Goal: Information Seeking & Learning: Learn about a topic

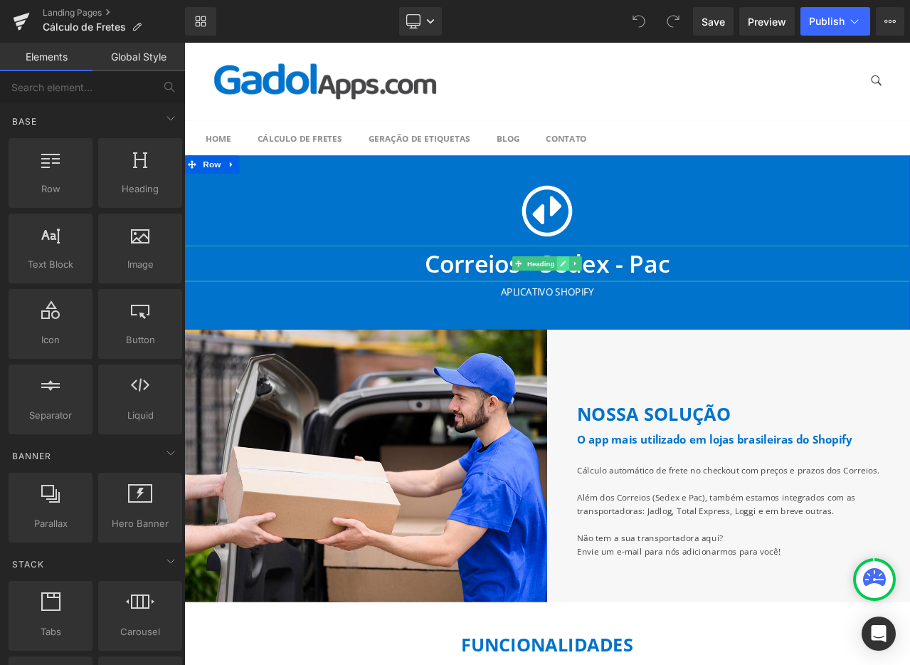
click at [630, 305] on icon at bounding box center [634, 304] width 8 height 9
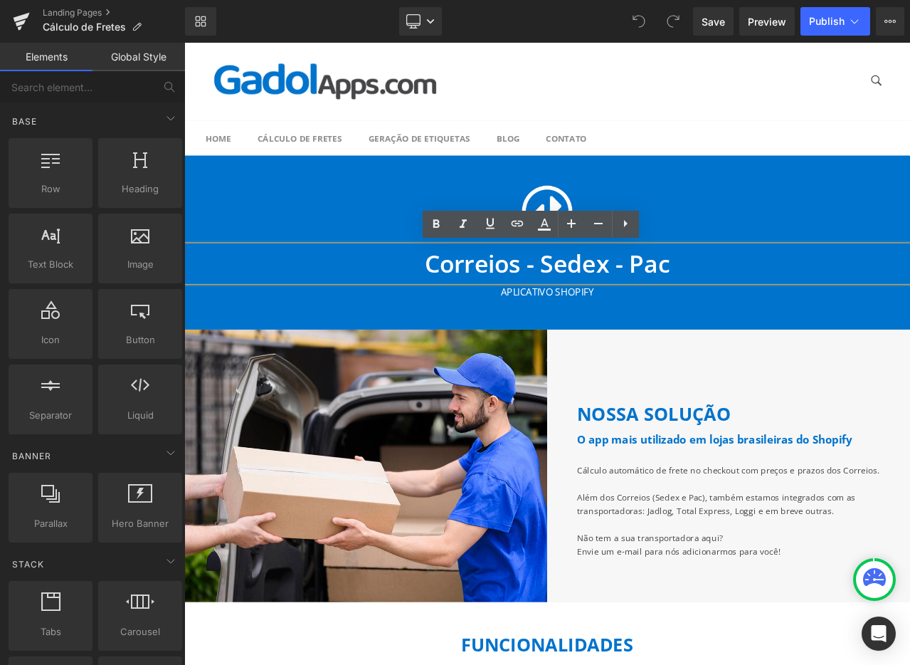
click at [626, 305] on h1 "Correios - Sedex - Pac" at bounding box center [614, 304] width 861 height 43
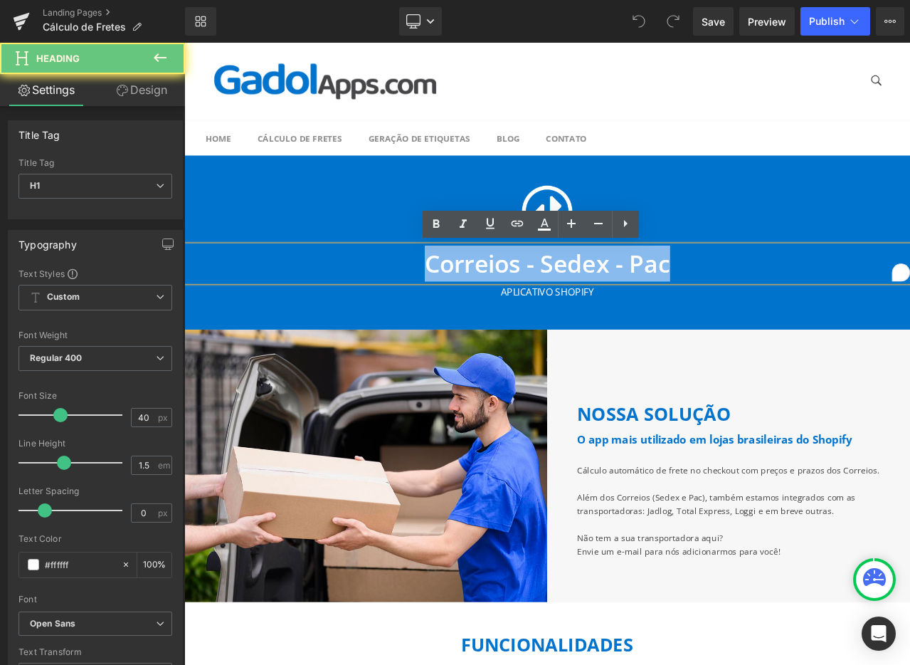
click at [626, 305] on h1 "Correios - Sedex - Pac" at bounding box center [614, 304] width 861 height 43
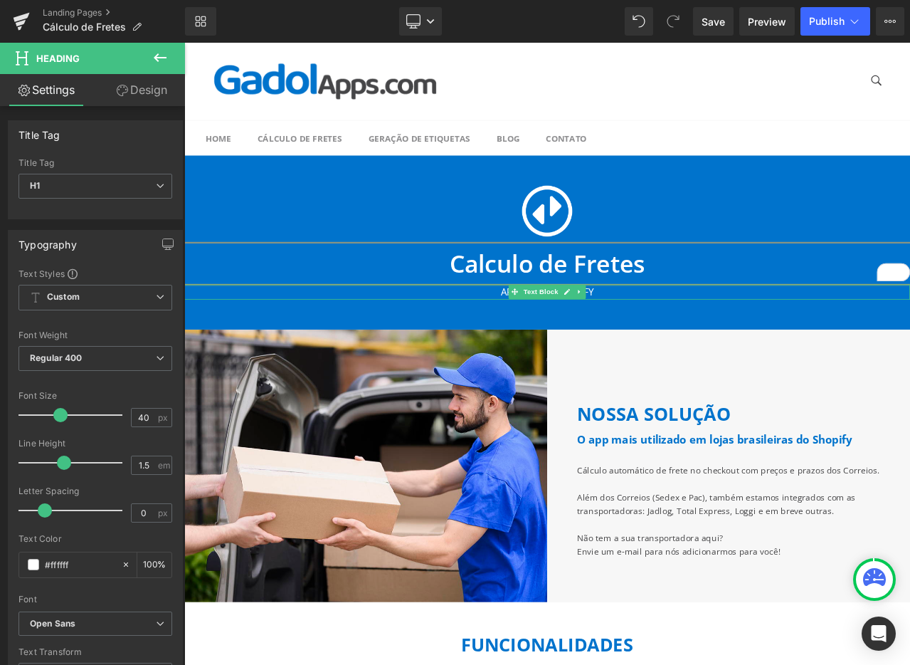
click at [668, 338] on div "Aplicativo Shopify" at bounding box center [614, 339] width 861 height 19
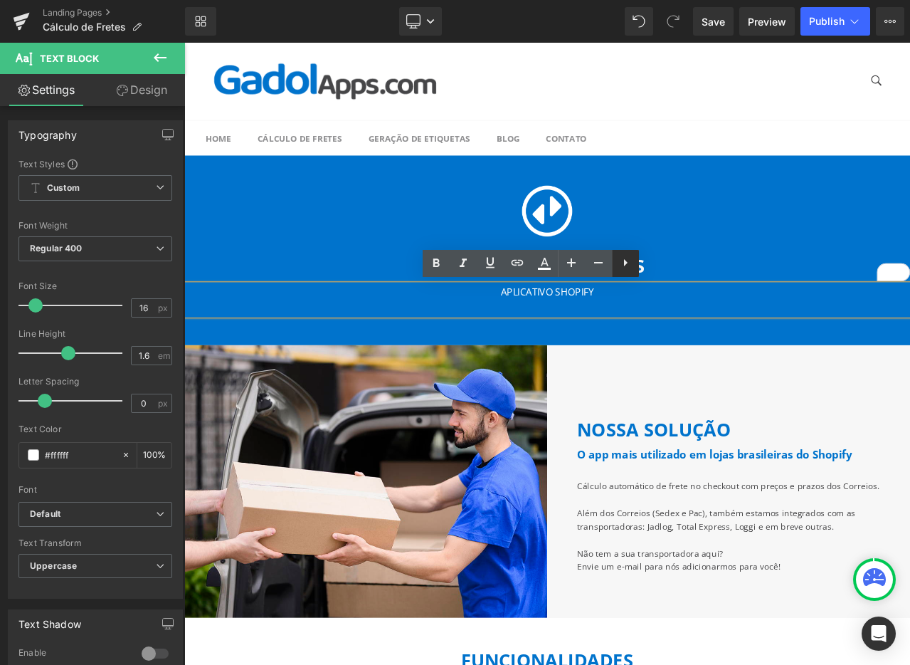
click at [631, 263] on icon at bounding box center [625, 262] width 17 height 17
click at [668, 330] on div "Aplicativo Shopify" at bounding box center [614, 348] width 861 height 36
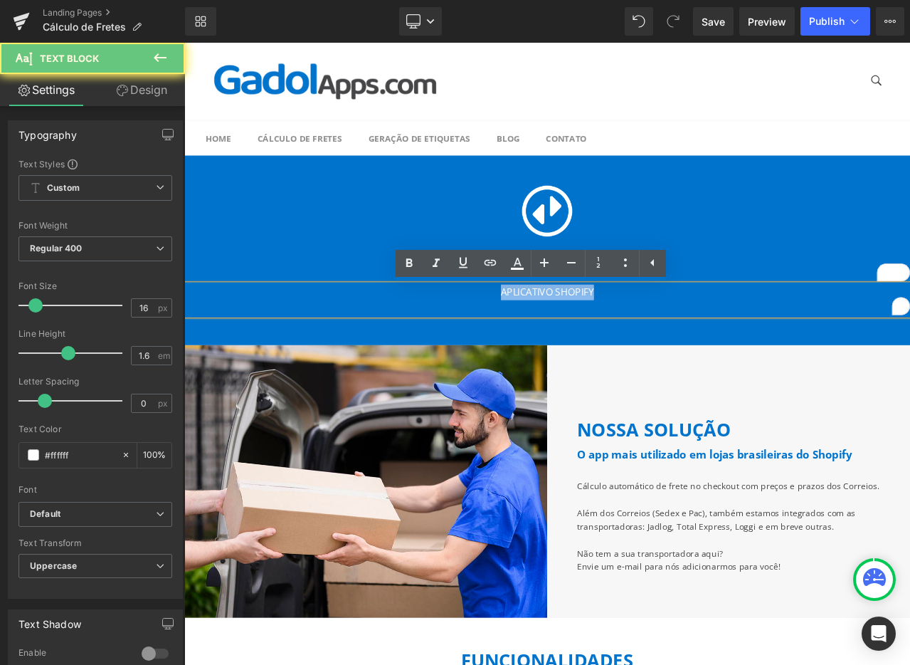
click at [668, 330] on div "Aplicativo Shopify" at bounding box center [614, 348] width 861 height 36
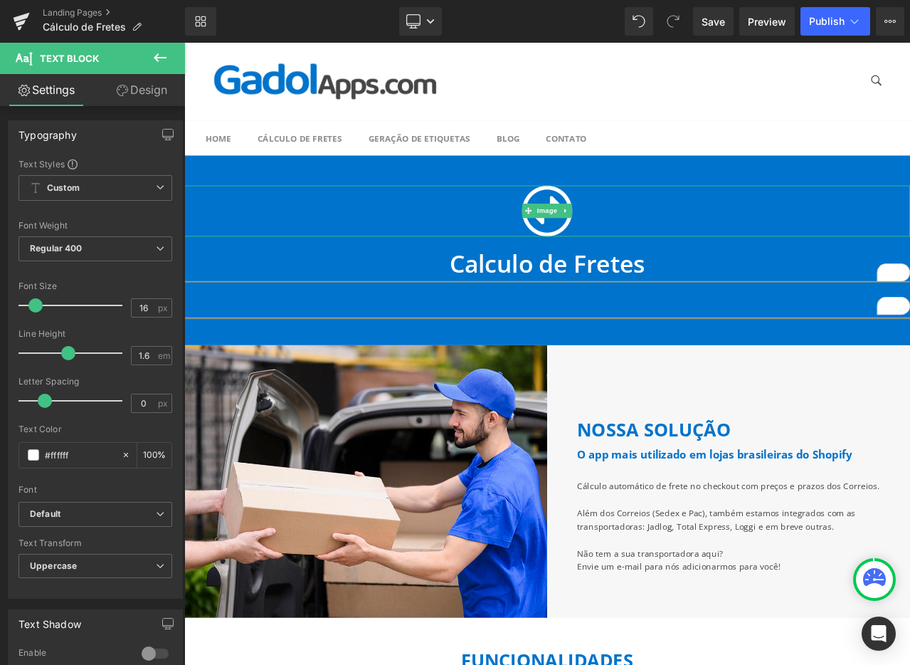
click at [861, 236] on div at bounding box center [614, 242] width 861 height 61
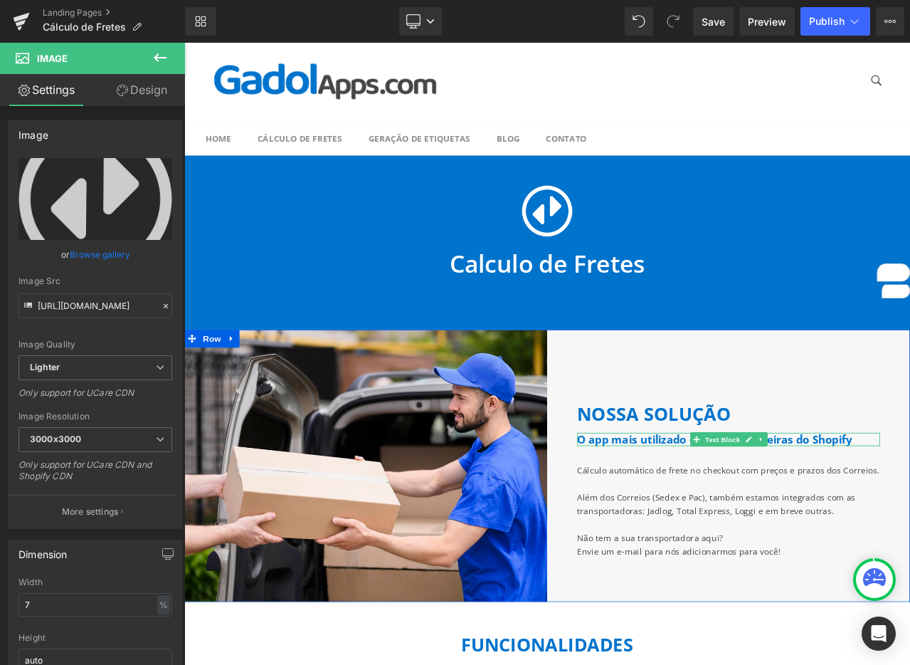
click at [732, 517] on h4 "O app mais utilizado em lojas brasileiras do Shopify" at bounding box center [830, 513] width 359 height 16
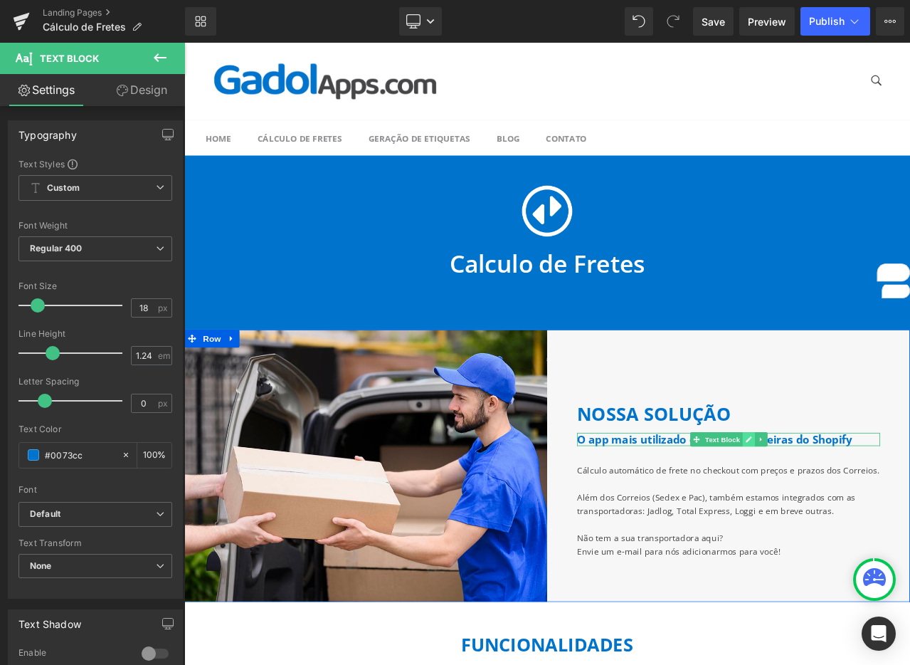
click at [850, 515] on icon at bounding box center [854, 513] width 8 height 9
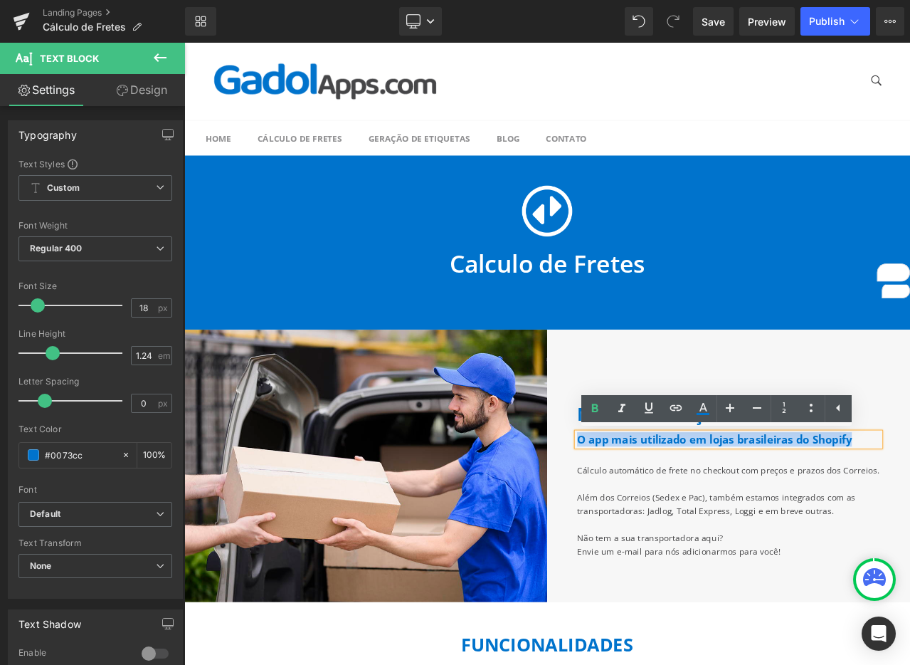
drag, startPoint x: 646, startPoint y: 512, endPoint x: 1004, endPoint y: 515, distance: 358.1
click at [910, 515] on div "O app mais utilizado em lojas brasileiras do Shopify" at bounding box center [830, 513] width 359 height 16
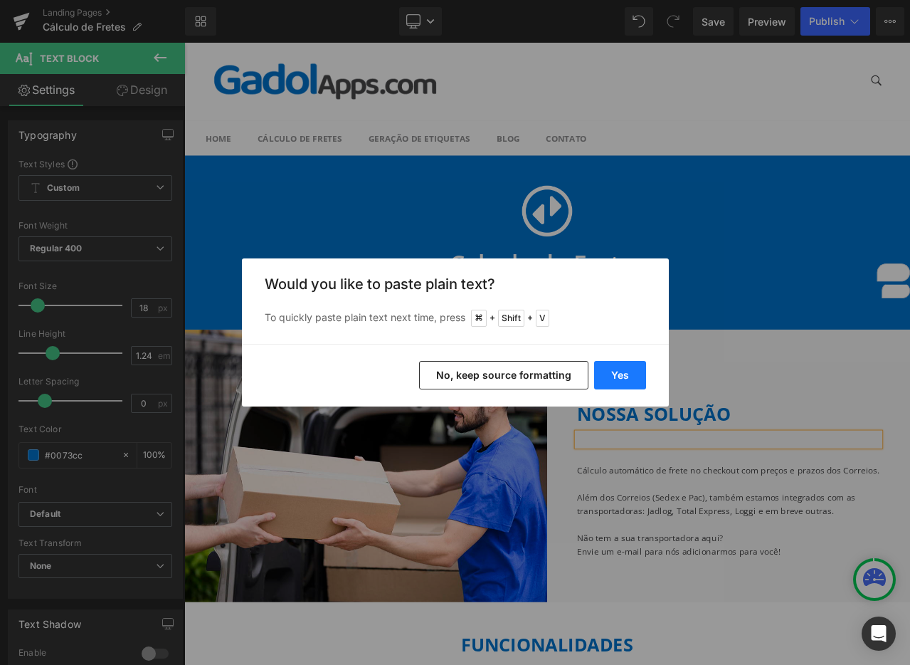
click at [628, 370] on button "Yes" at bounding box center [620, 375] width 52 height 28
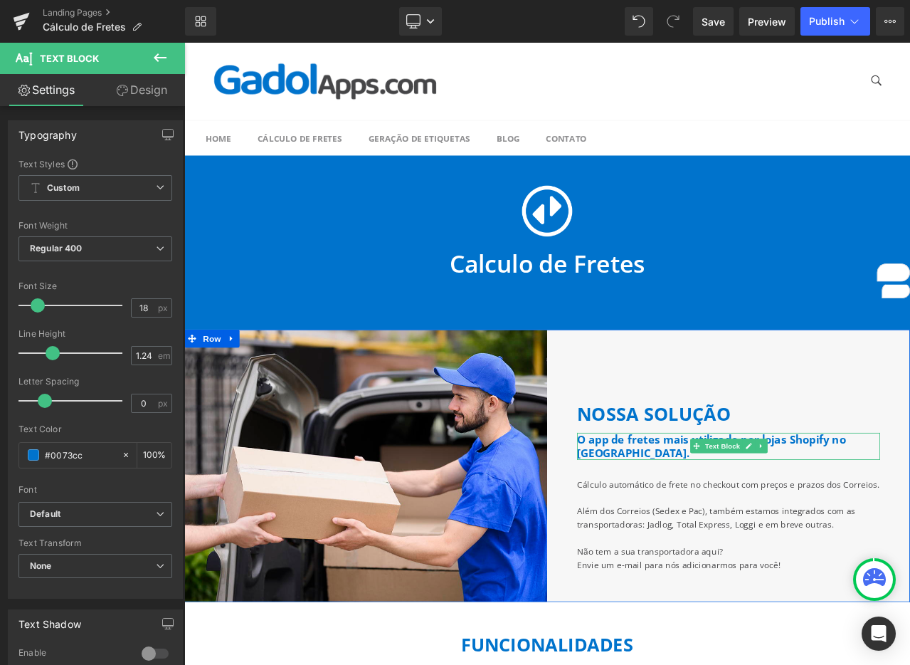
scroll to position [21, 0]
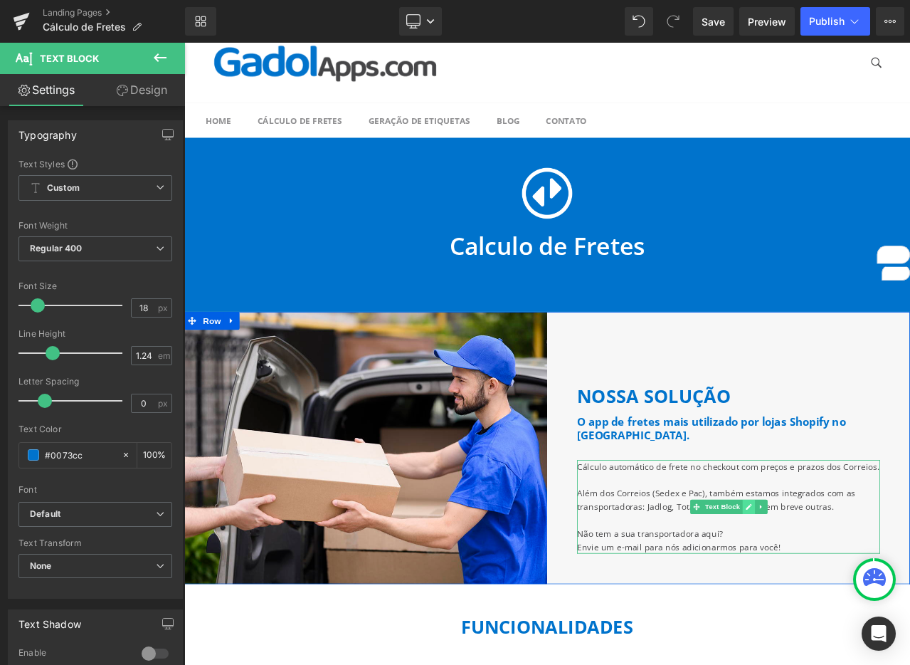
click at [853, 594] on icon at bounding box center [854, 593] width 8 height 9
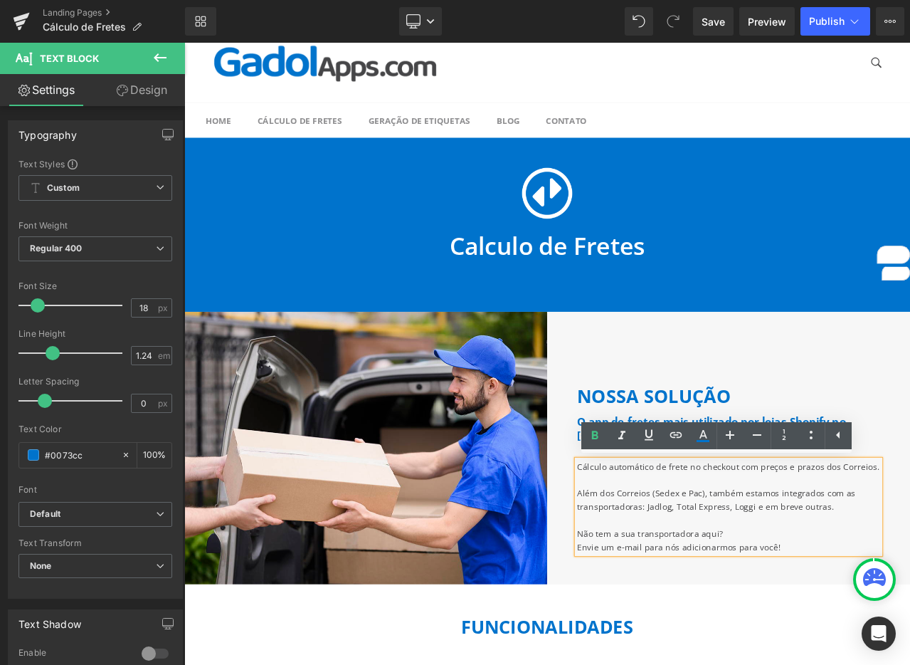
click at [824, 577] on p "Além dos Correios (Sedex e Pac), também estamos integrados com as transportador…" at bounding box center [830, 585] width 359 height 32
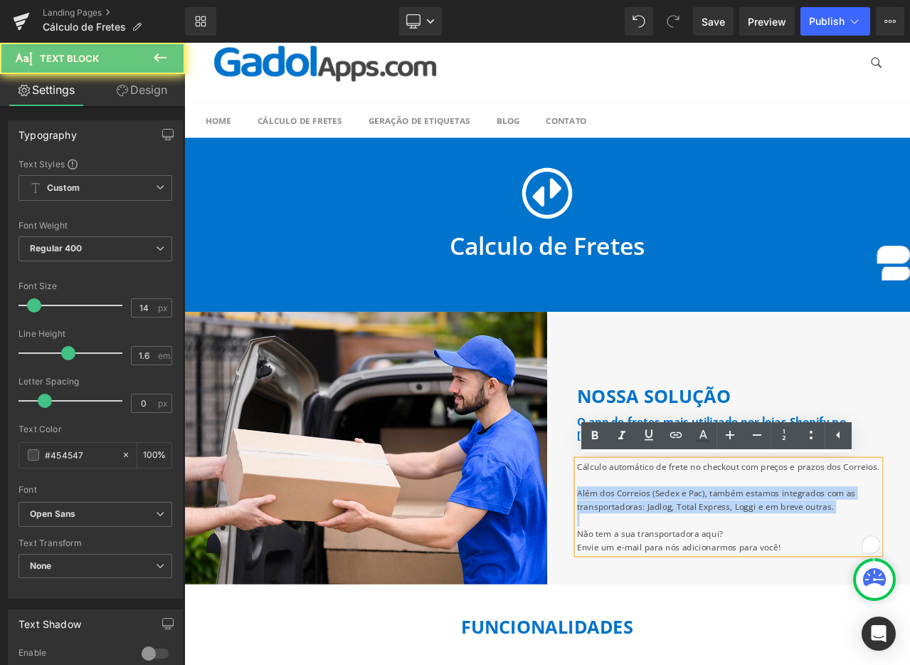
click at [824, 577] on p "Além dos Correios (Sedex e Pac), também estamos integrados com as transportador…" at bounding box center [830, 585] width 359 height 32
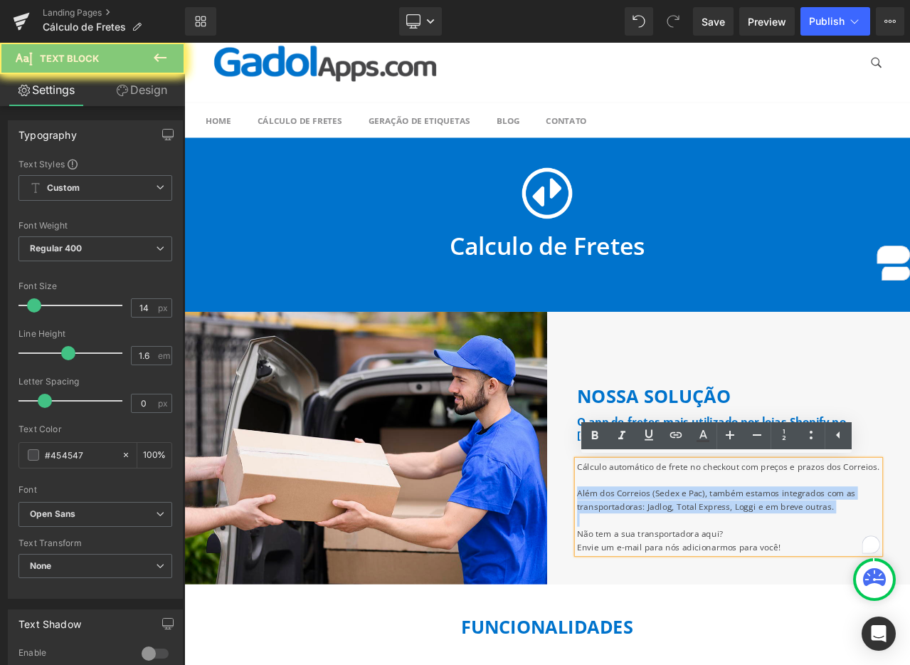
click at [810, 577] on p "Além dos Correios (Sedex e Pac), também estamos integrados com as transportador…" at bounding box center [830, 585] width 359 height 32
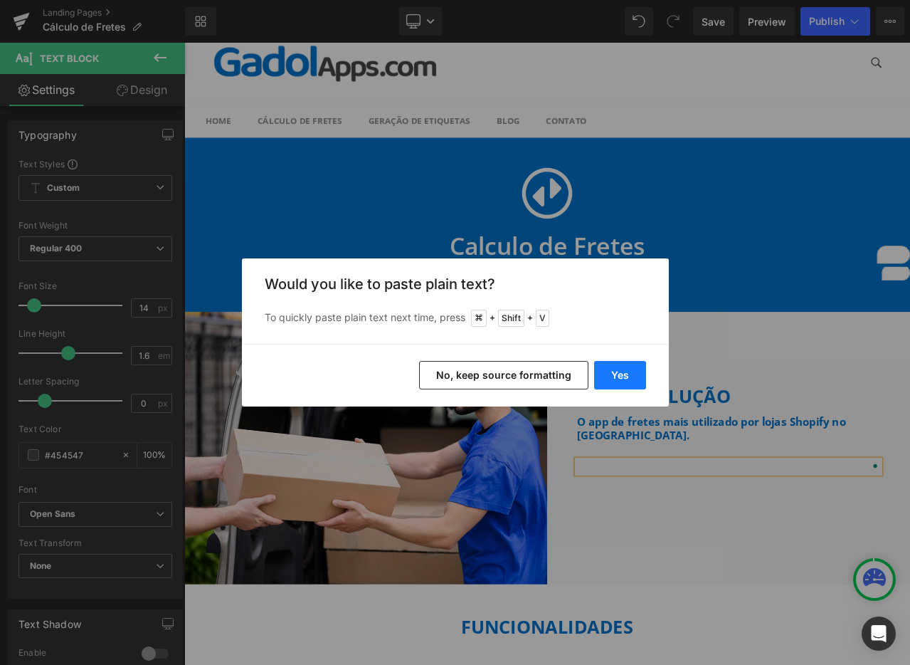
click at [627, 370] on button "Yes" at bounding box center [620, 375] width 52 height 28
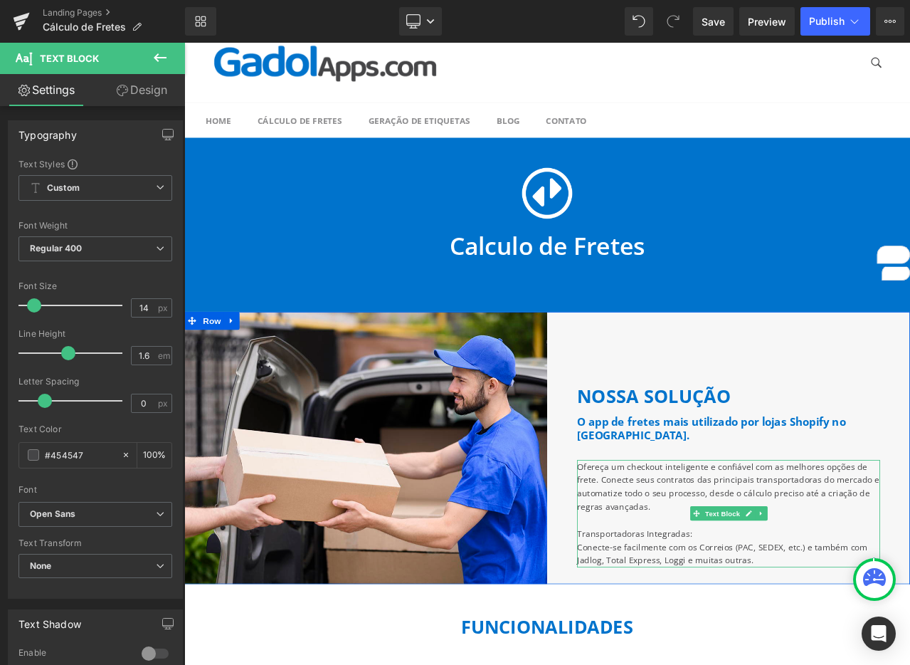
click at [709, 627] on p "Transportadoras Integradas:" at bounding box center [830, 625] width 359 height 16
click at [658, 626] on p "Transportadoras Integradas:" at bounding box center [830, 625] width 359 height 16
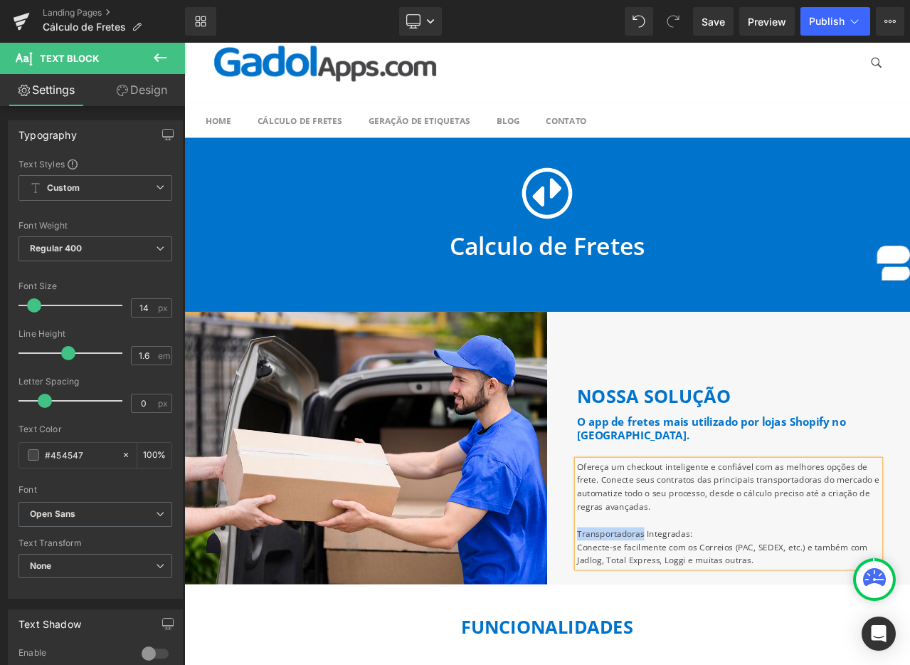
click at [658, 626] on p "Transportadoras Integradas:" at bounding box center [830, 625] width 359 height 16
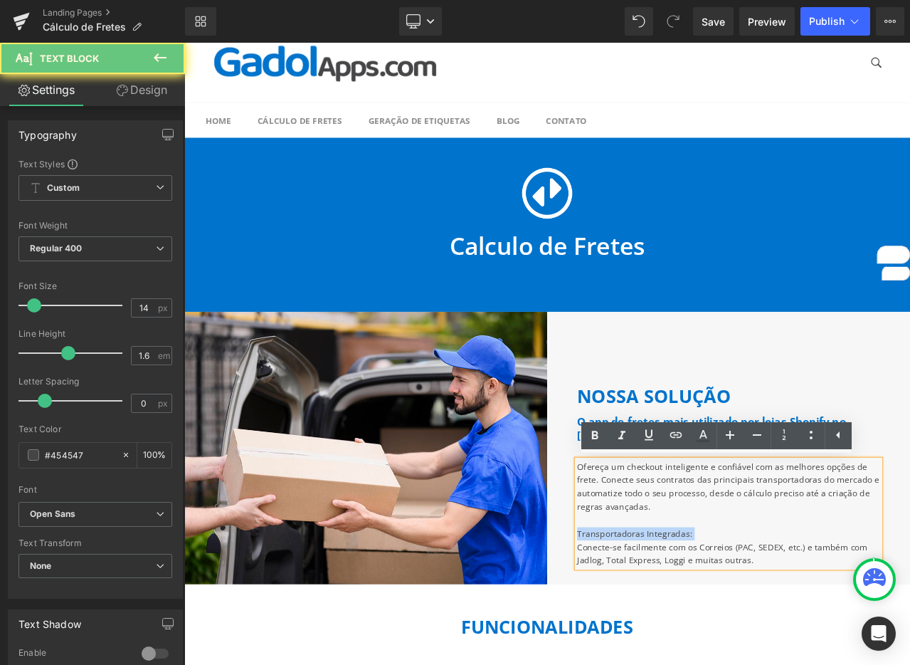
click at [658, 626] on p "Transportadoras Integradas:" at bounding box center [830, 625] width 359 height 16
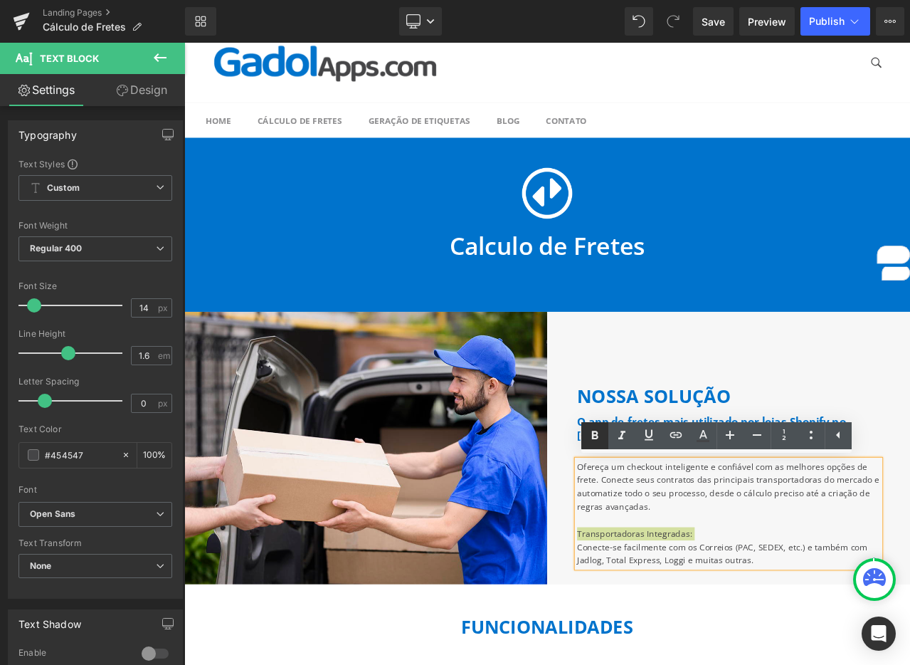
click at [594, 431] on icon at bounding box center [595, 435] width 6 height 9
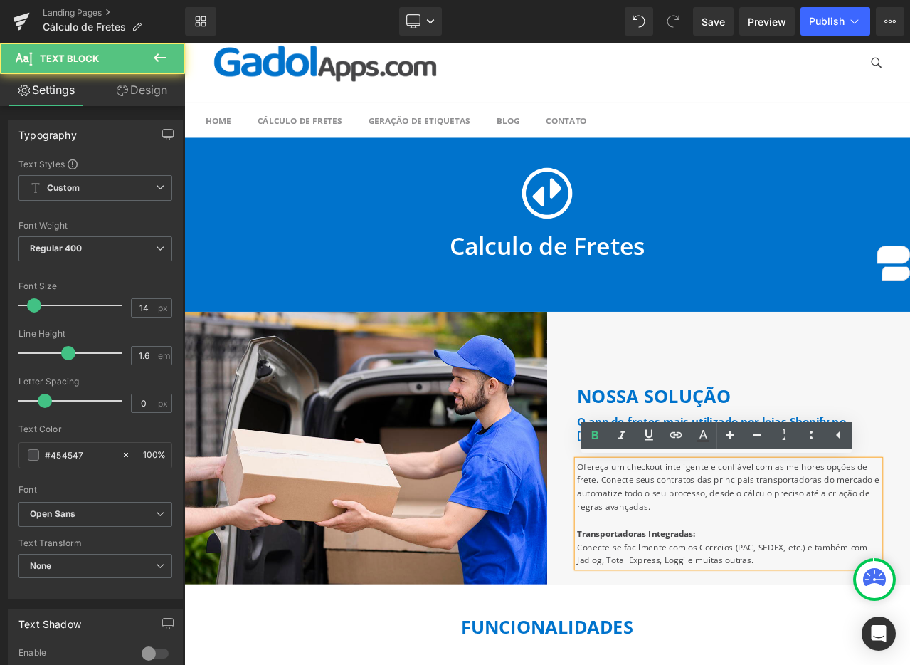
click at [813, 641] on p "Conecte-se facilmente com os Correios (PAC, SEDEX, etc.) e também com Jadlog, T…" at bounding box center [830, 649] width 359 height 32
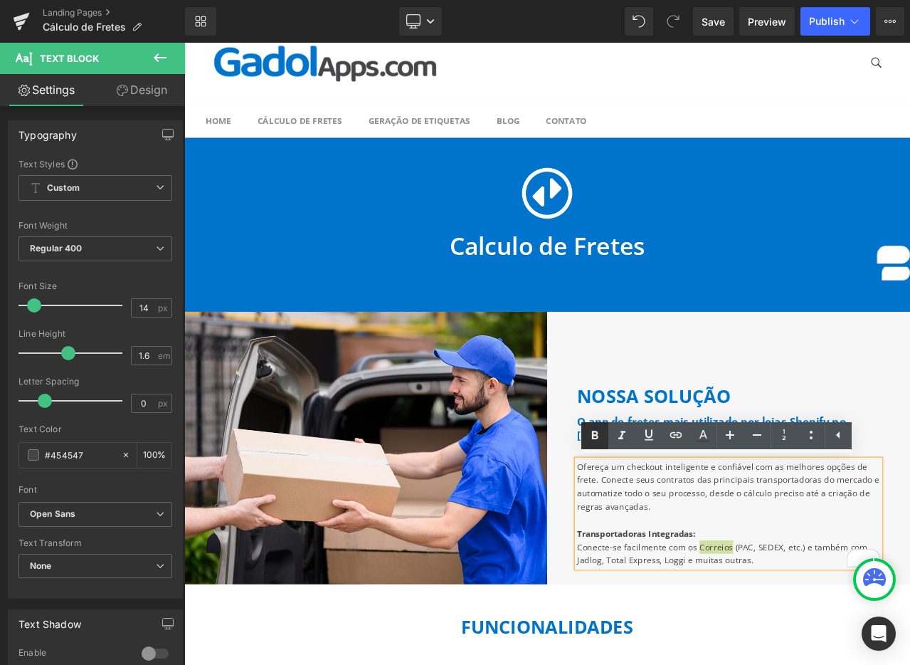
click at [592, 433] on icon at bounding box center [595, 435] width 6 height 9
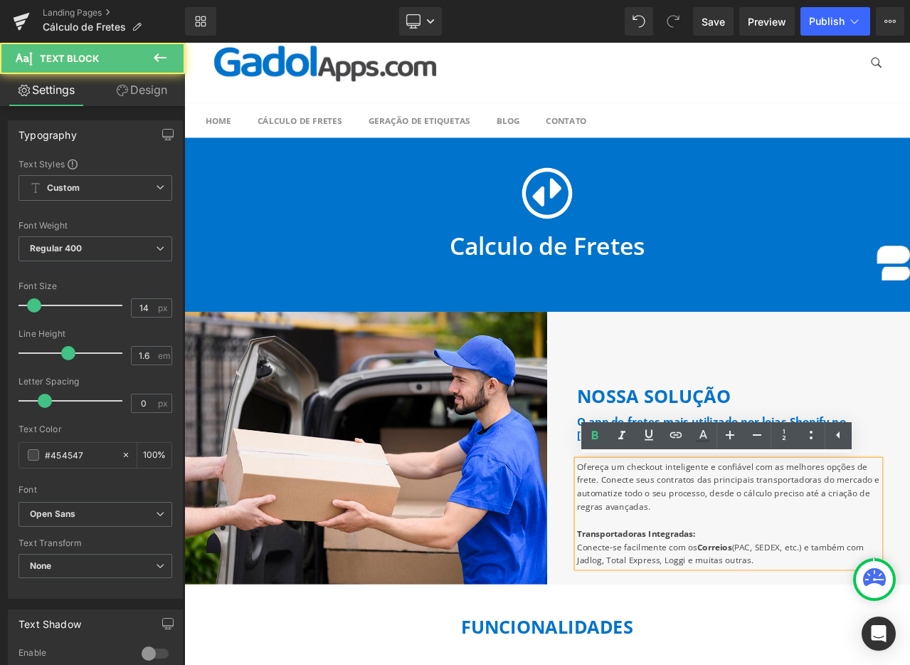
click at [657, 656] on p "Conecte-se facilmente com os Correios (PAC, SEDEX, etc.) e também com Jadlog, T…" at bounding box center [830, 649] width 359 height 32
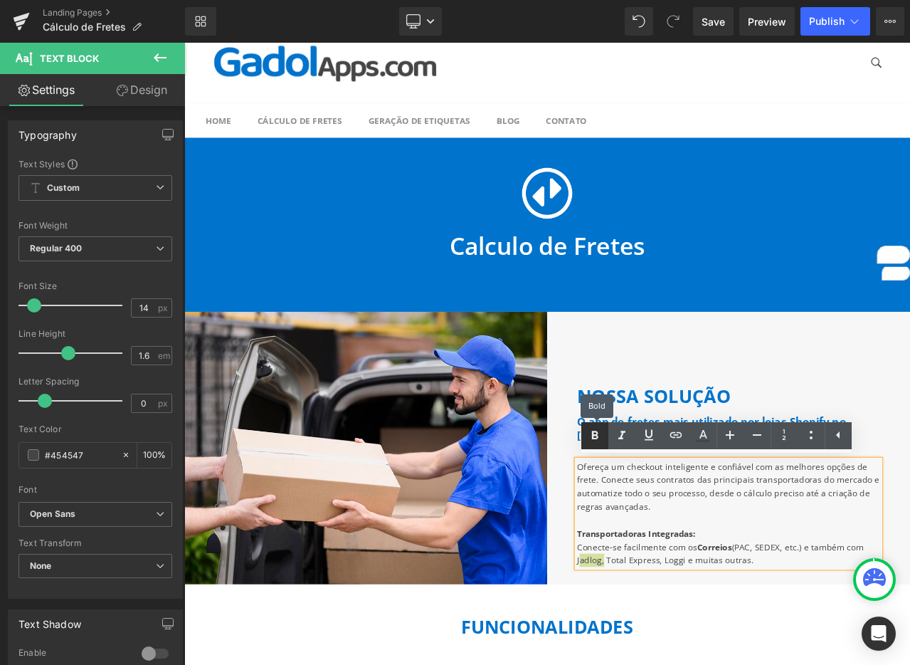
click at [599, 433] on icon at bounding box center [595, 435] width 17 height 17
drag, startPoint x: 682, startPoint y: 654, endPoint x: 741, endPoint y: 653, distance: 59.1
click at [741, 653] on p "Conecte-se facilmente com os Correios (PAC, SEDEX, etc.) e também com Jadlog , …" at bounding box center [830, 649] width 359 height 32
click at [594, 431] on icon at bounding box center [595, 435] width 6 height 9
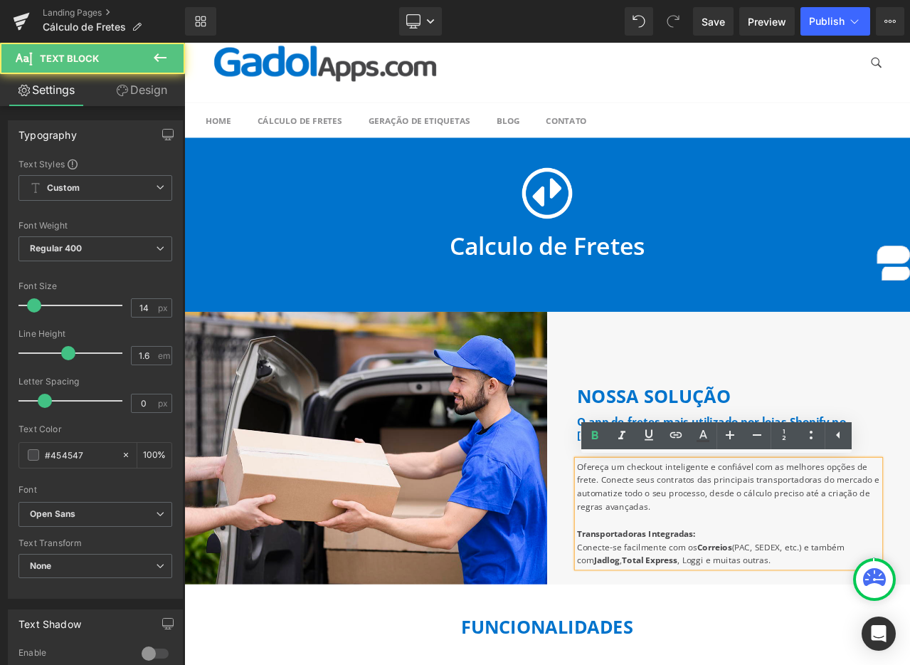
click at [767, 658] on p "Conecte-se facilmente com os Correios (PAC, SEDEX, etc.) e também com Jadlog , …" at bounding box center [830, 649] width 359 height 32
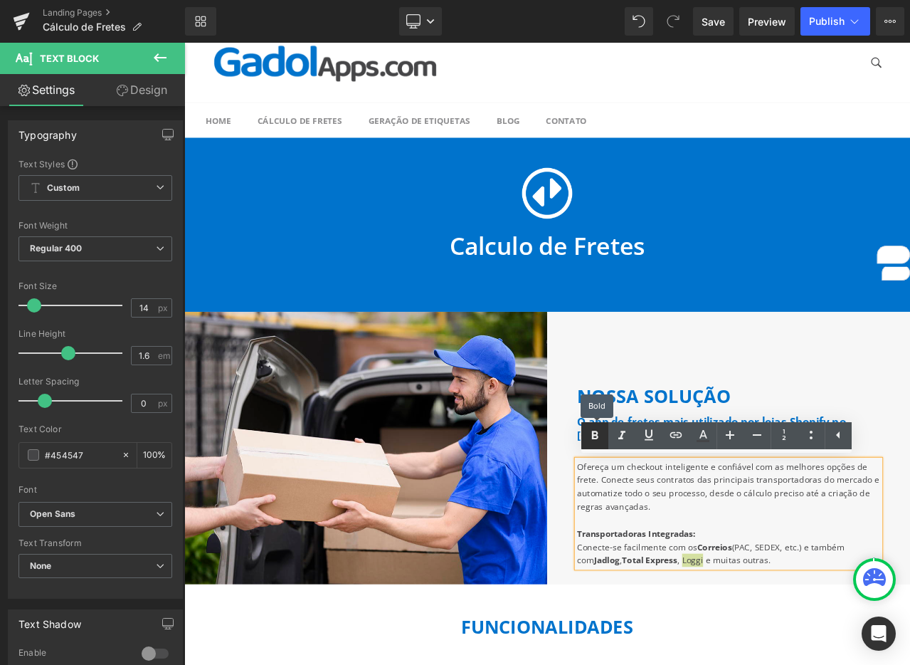
click at [596, 438] on icon at bounding box center [595, 435] width 6 height 9
click at [857, 648] on p "Conecte-se facilmente com os Correios (PAC, SEDEX, etc.) e também com Jadlog , …" at bounding box center [830, 649] width 359 height 32
drag, startPoint x: 831, startPoint y: 641, endPoint x: 913, endPoint y: 638, distance: 81.2
click at [910, 638] on p "Conecte-se facilmente com os Correios (PAC, SEDEX, etc.) e também com Jadlog , …" at bounding box center [830, 649] width 359 height 32
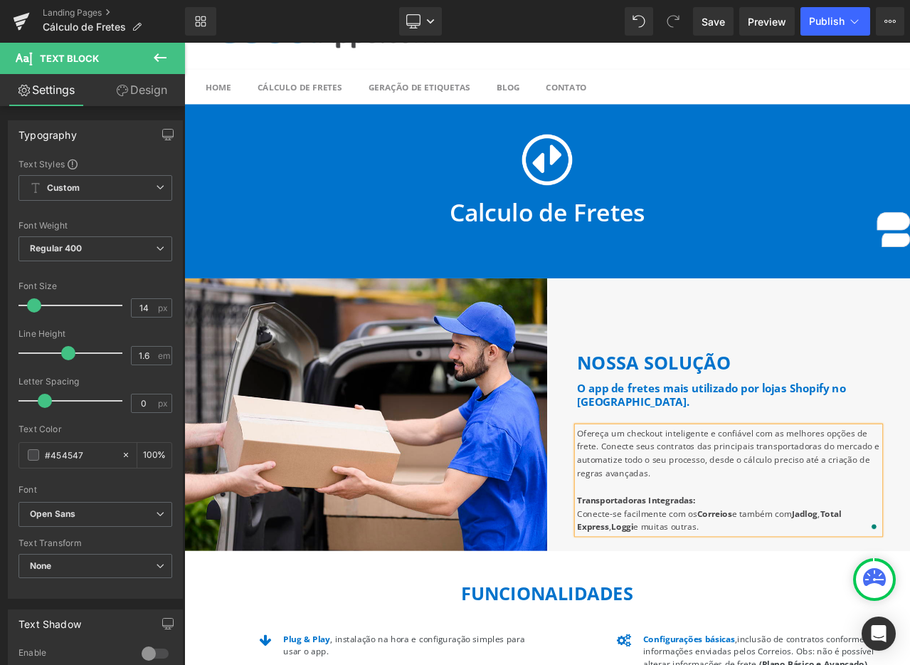
scroll to position [64, 0]
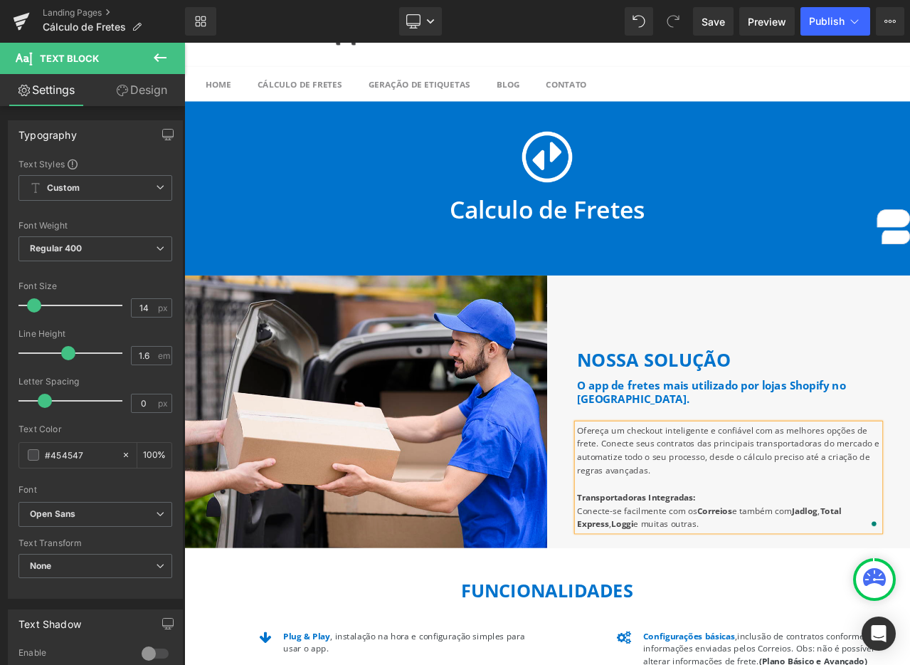
click at [822, 609] on p "Conecte-se facilmente com os Correios e também com Jadlog , Total Express , Log…" at bounding box center [830, 606] width 359 height 32
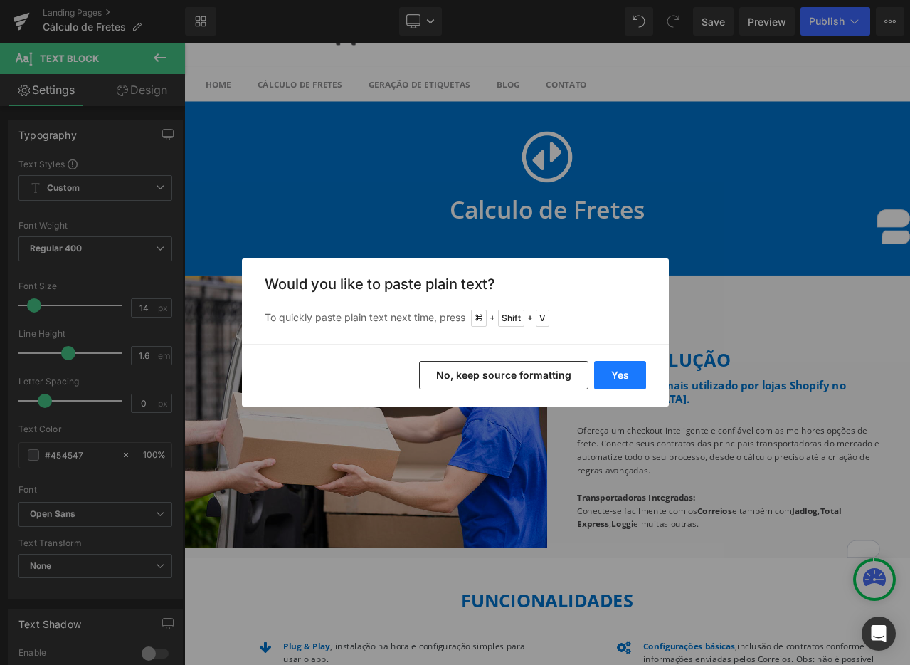
click at [623, 376] on button "Yes" at bounding box center [620, 375] width 52 height 28
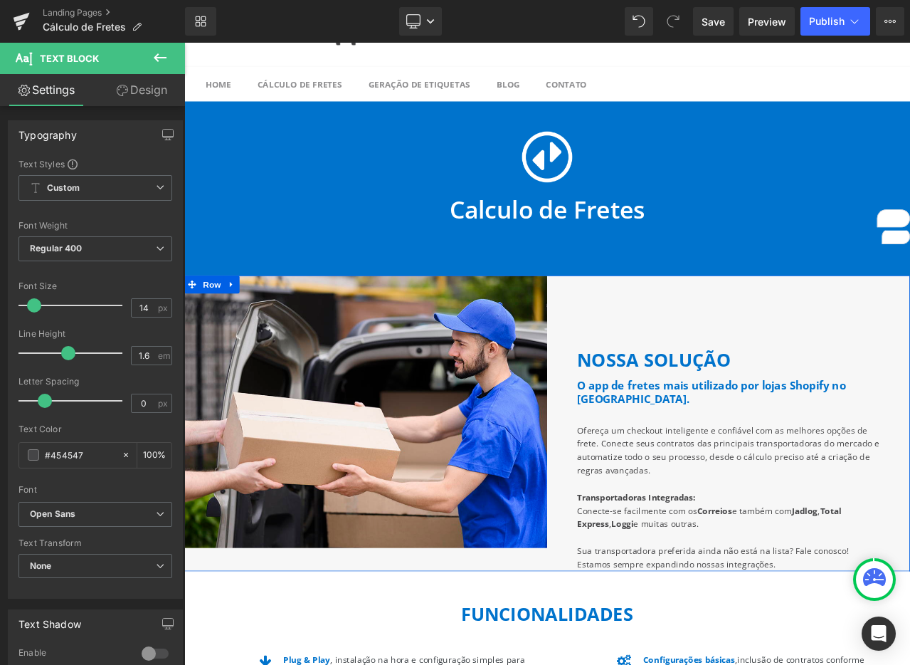
click at [857, 352] on div "nossa solução Heading O app de fretes mais utilizado por lojas Shopify no [GEOG…" at bounding box center [830, 494] width 431 height 351
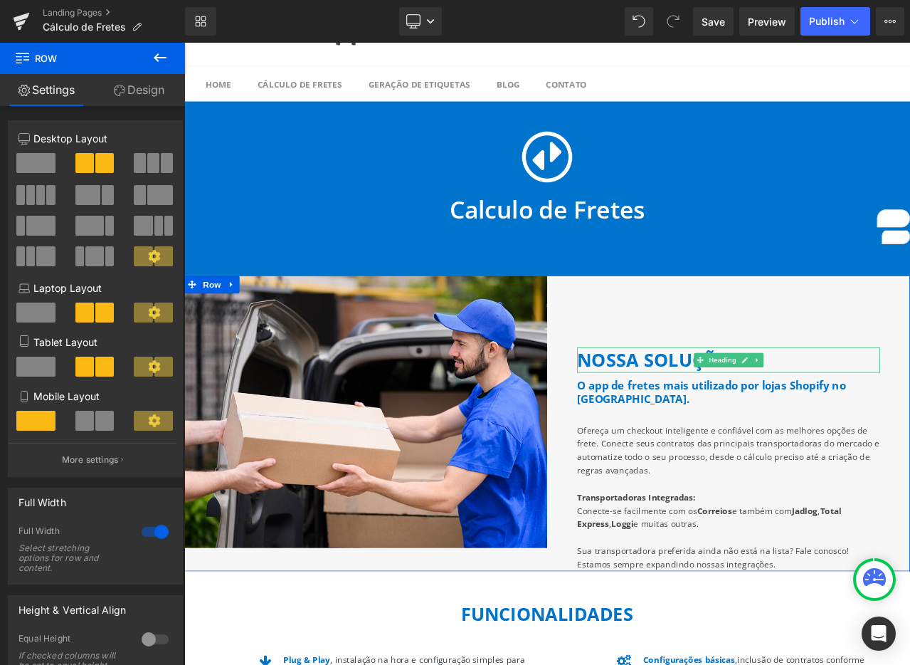
click at [667, 414] on b "nossa solução" at bounding box center [742, 418] width 182 height 29
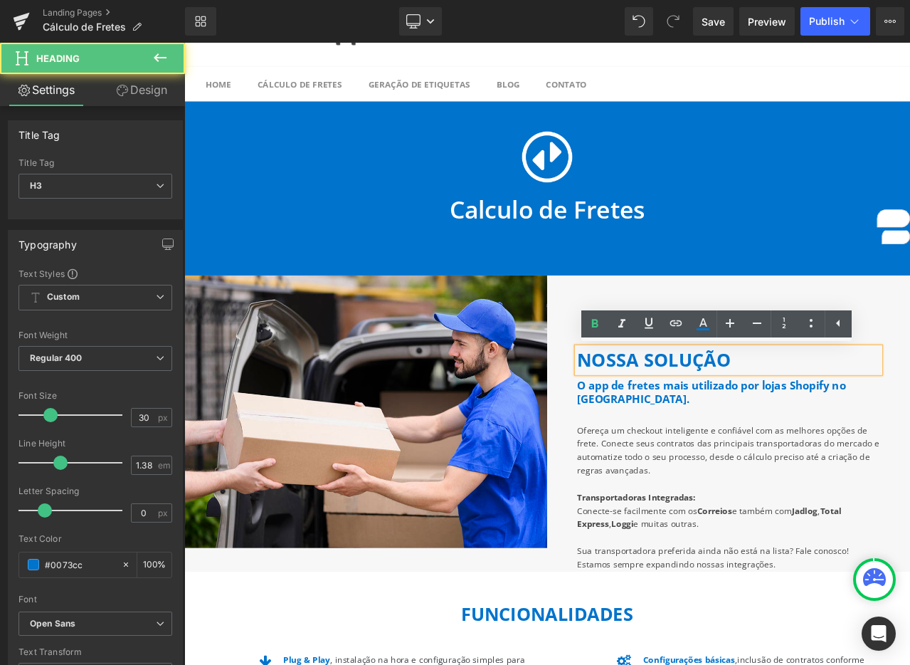
click at [651, 416] on b "nossa solução" at bounding box center [742, 418] width 182 height 29
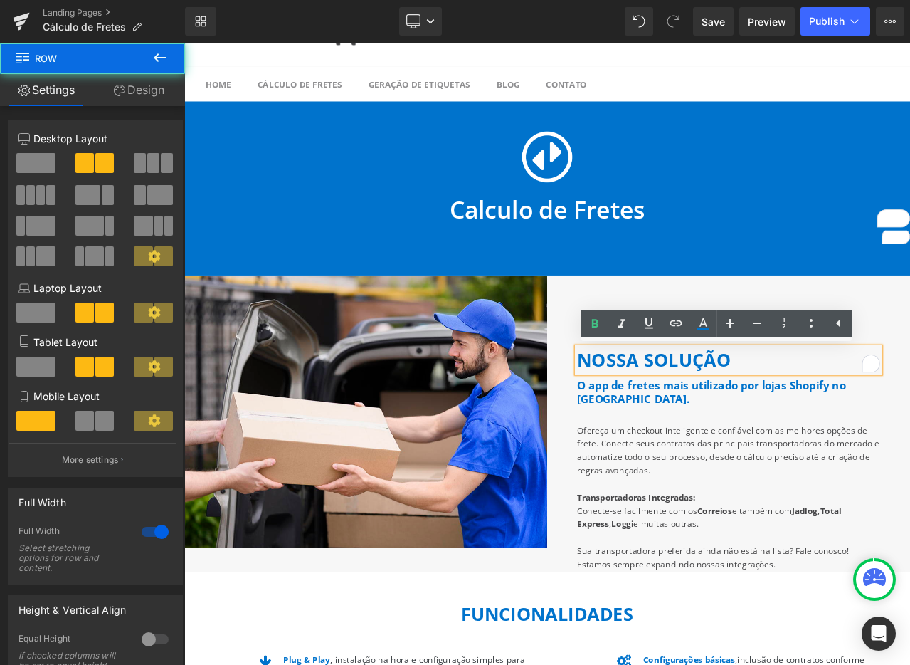
click at [643, 377] on div "nossa solução Heading O app de fretes mais utilizado por lojas Shopify no [GEOG…" at bounding box center [830, 494] width 431 height 351
